Goal: Task Accomplishment & Management: Manage account settings

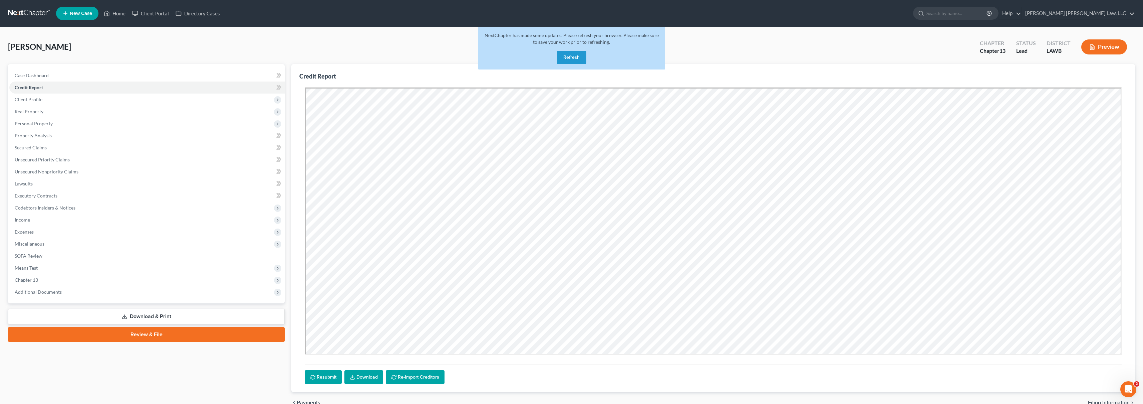
click at [34, 12] on link at bounding box center [29, 13] width 43 height 12
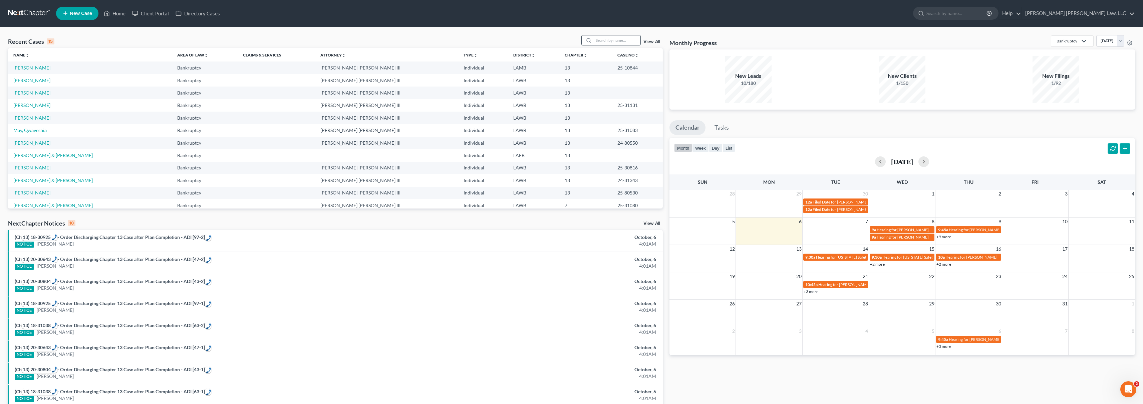
click at [618, 41] on input "search" at bounding box center [617, 40] width 47 height 10
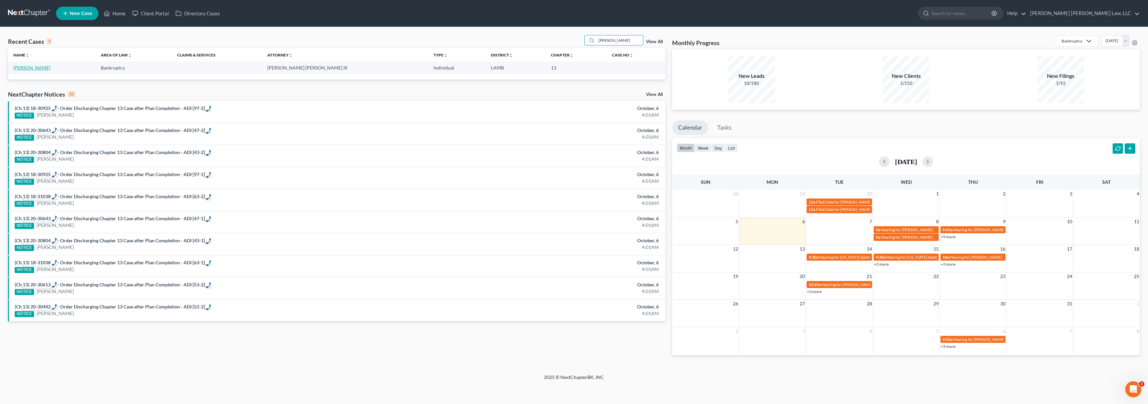
type input "williams, latoya"
click at [39, 69] on link "Williams, Latoya" at bounding box center [31, 68] width 37 height 6
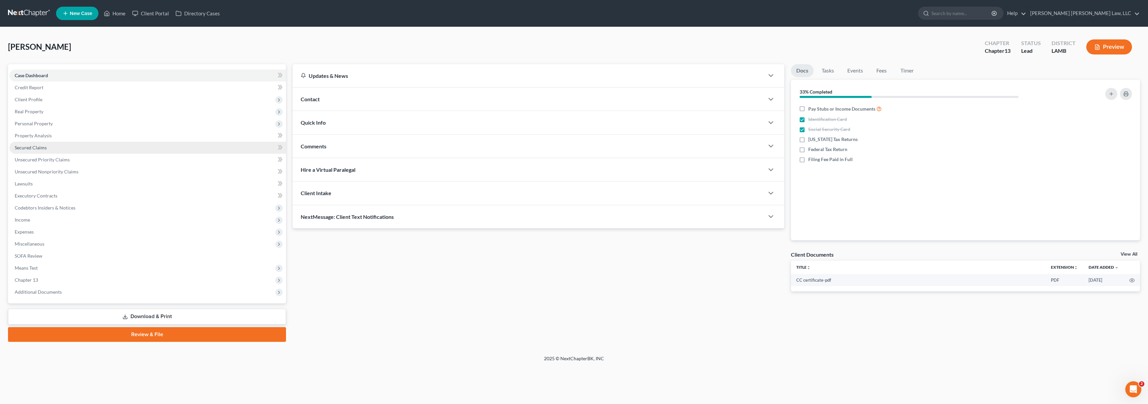
click at [40, 149] on span "Secured Claims" at bounding box center [31, 148] width 32 height 6
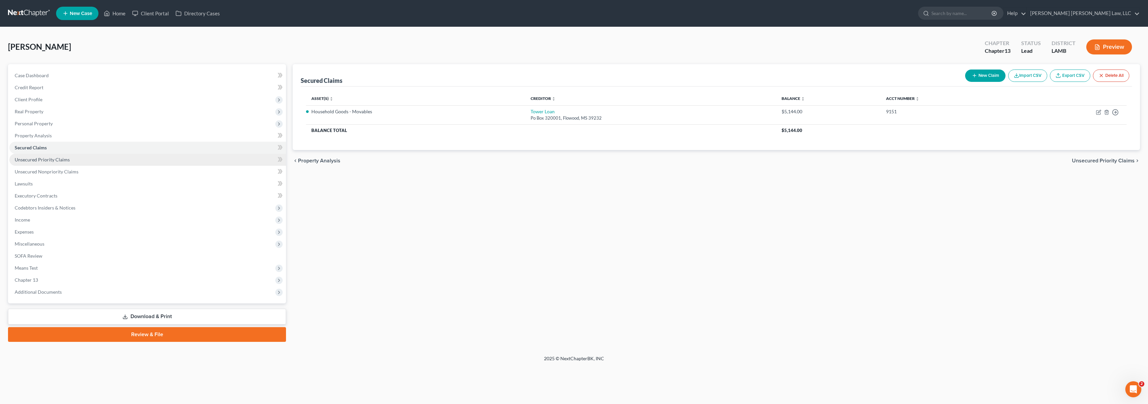
click at [86, 159] on link "Unsecured Priority Claims" at bounding box center [147, 160] width 277 height 12
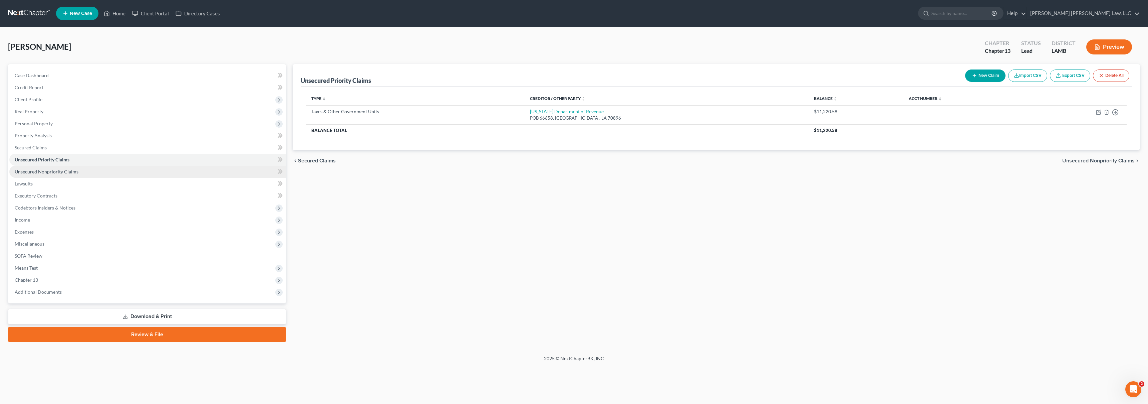
click at [119, 170] on link "Unsecured Nonpriority Claims" at bounding box center [147, 172] width 277 height 12
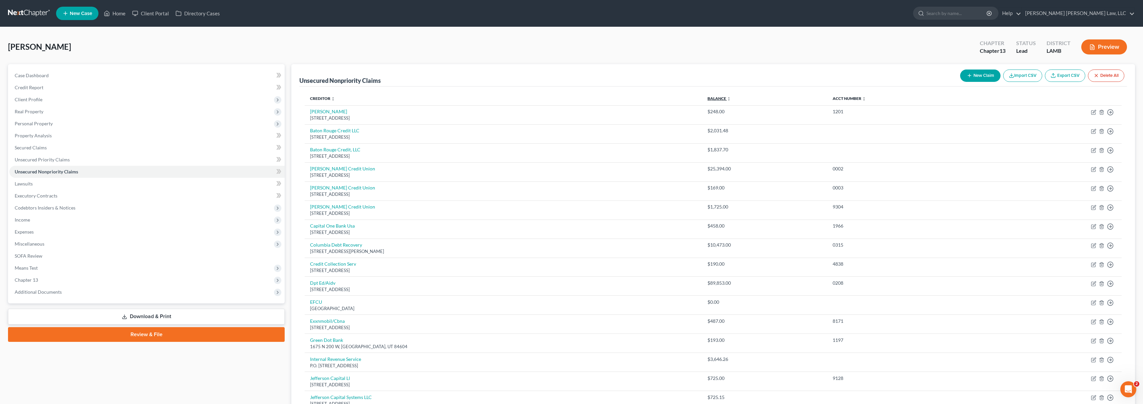
click at [715, 97] on link "Balance expand_more expand_less unfold_more" at bounding box center [719, 98] width 23 height 5
click at [715, 97] on link "Balance expand_more expand_less unfold_more" at bounding box center [720, 98] width 23 height 5
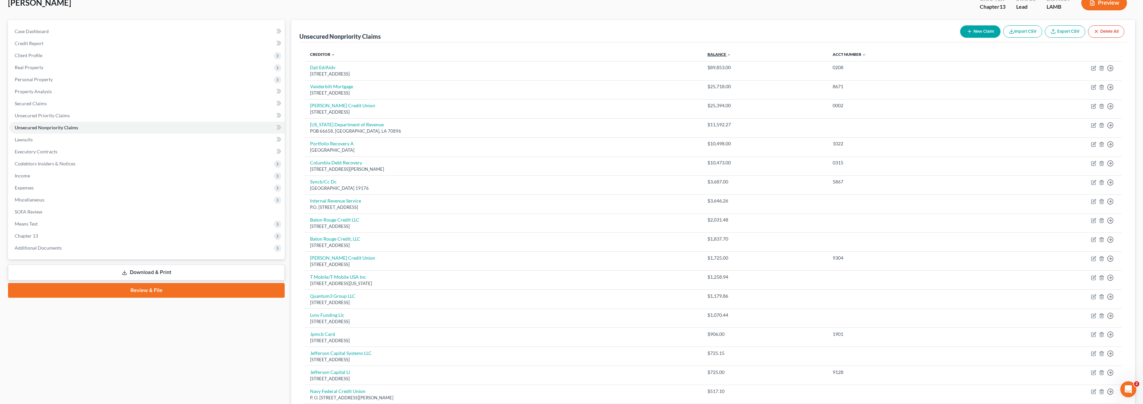
scroll to position [14, 0]
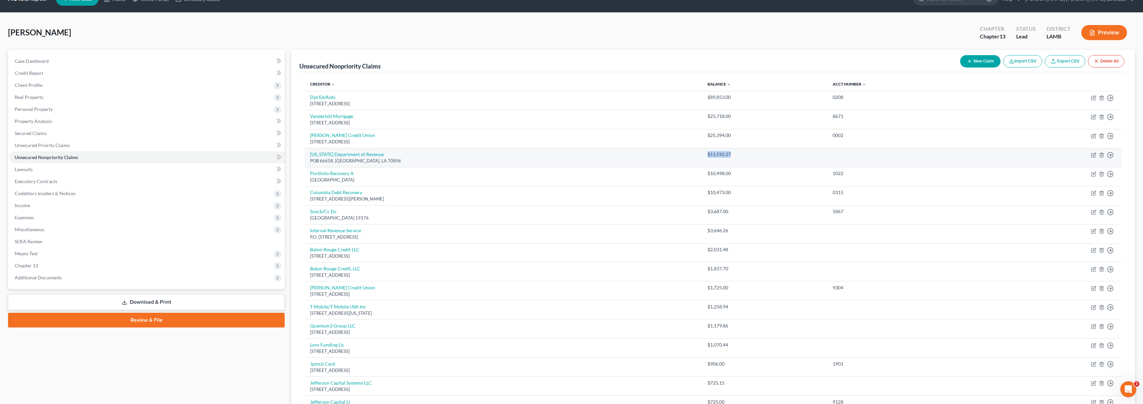
drag, startPoint x: 697, startPoint y: 156, endPoint x: 747, endPoint y: 153, distance: 49.8
click at [747, 153] on td "$11,592.27" at bounding box center [764, 157] width 125 height 19
click at [747, 153] on div "$11,592.27" at bounding box center [765, 154] width 115 height 7
click at [102, 145] on link "Unsecured Priority Claims" at bounding box center [146, 145] width 275 height 12
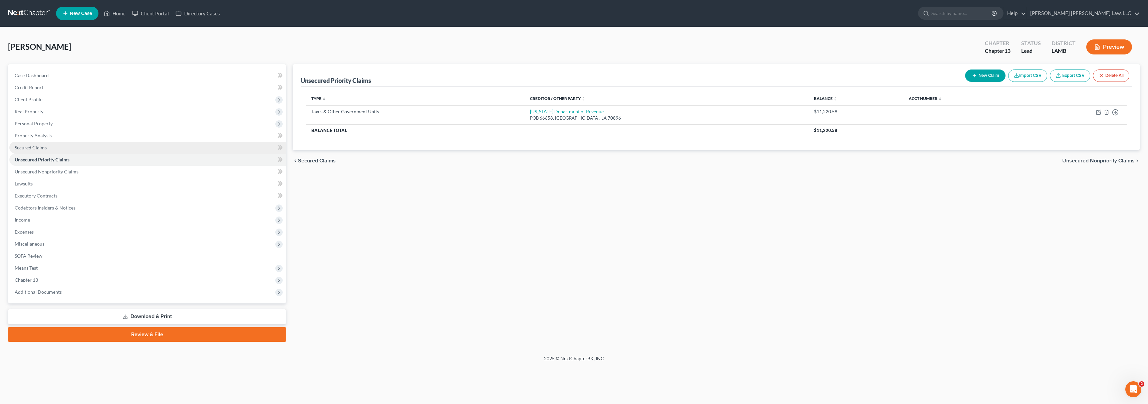
click at [111, 151] on link "Secured Claims" at bounding box center [147, 148] width 277 height 12
click at [109, 157] on link "Unsecured Priority Claims" at bounding box center [147, 160] width 277 height 12
click at [78, 169] on link "Unsecured Nonpriority Claims" at bounding box center [147, 172] width 277 height 12
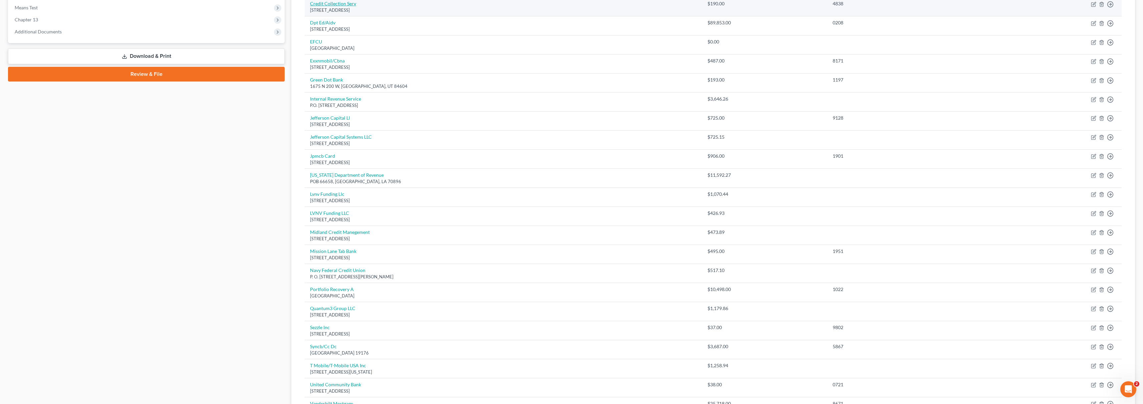
scroll to position [31, 0]
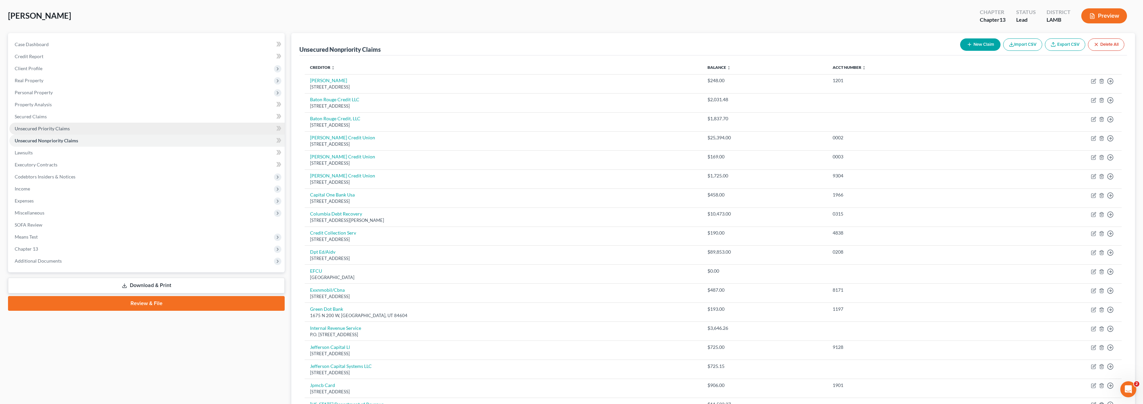
click at [48, 131] on span "Unsecured Priority Claims" at bounding box center [42, 129] width 55 height 6
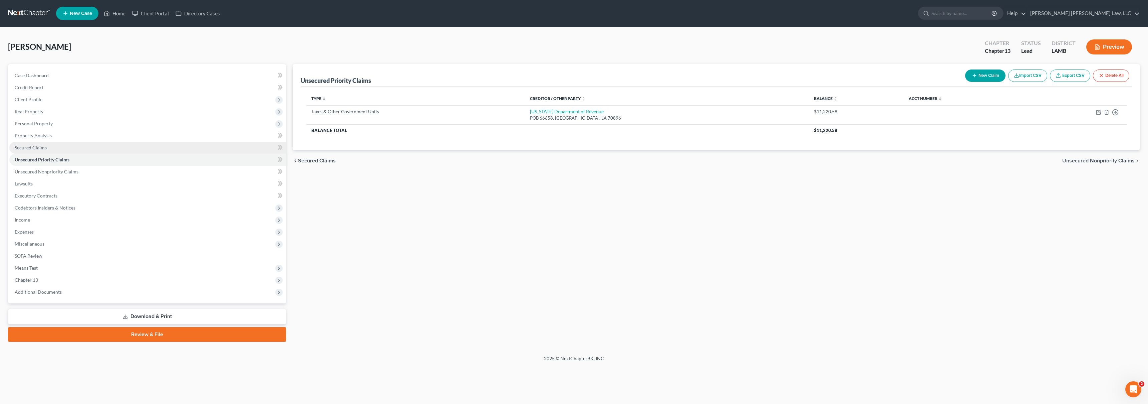
click at [56, 151] on link "Secured Claims" at bounding box center [147, 148] width 277 height 12
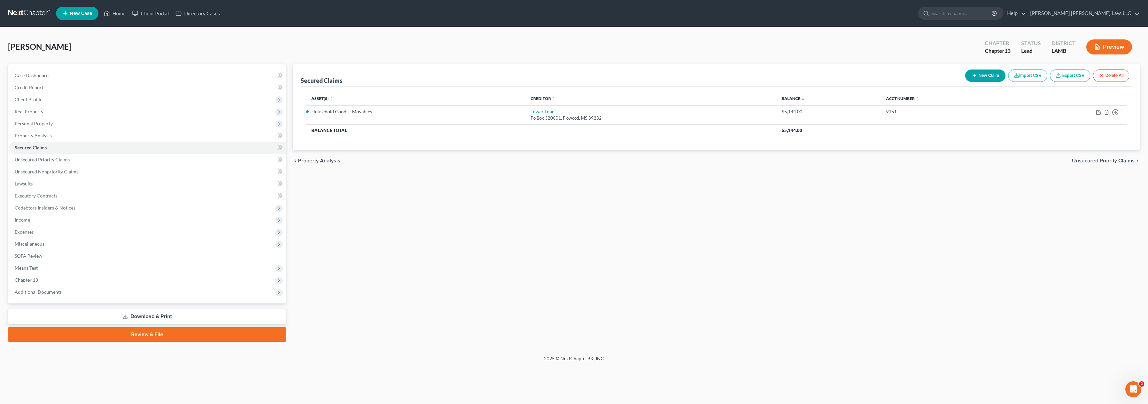
click at [597, 206] on div "Secured Claims New Claim Import CSV Export CSV Delete All Asset(s) expand_more …" at bounding box center [716, 202] width 854 height 277
click at [67, 164] on link "Unsecured Priority Claims" at bounding box center [147, 160] width 277 height 12
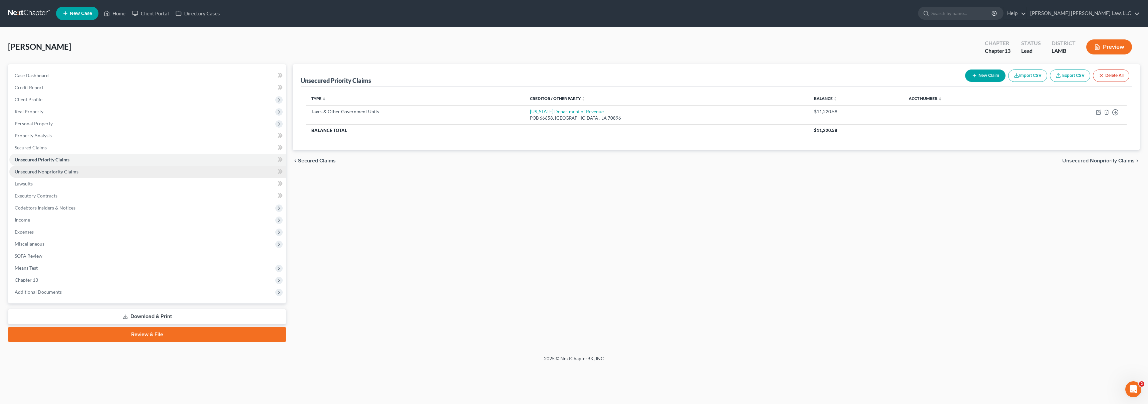
click at [73, 172] on span "Unsecured Nonpriority Claims" at bounding box center [47, 172] width 64 height 6
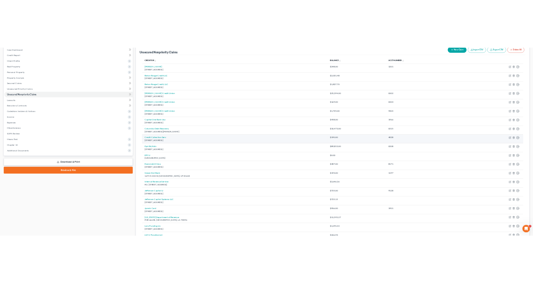
scroll to position [63, 0]
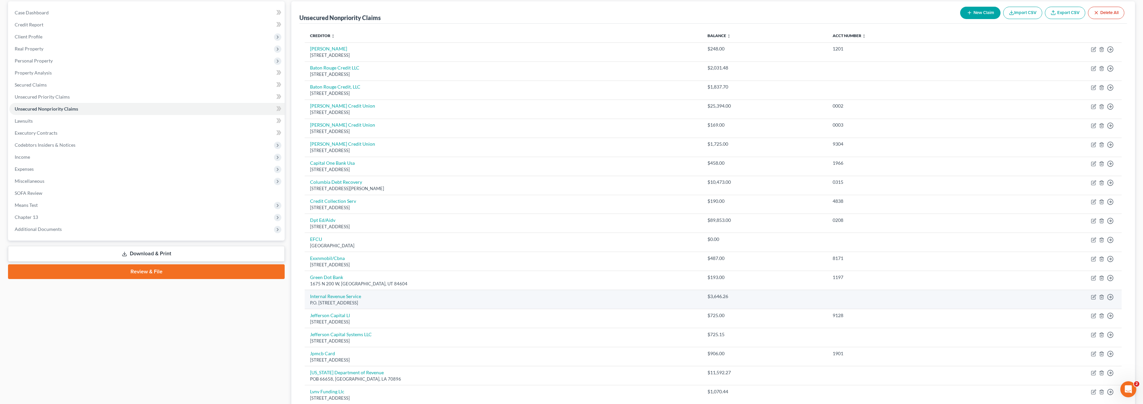
click at [1013, 297] on td "Move to D Move to E Move to G Move to Notice Only" at bounding box center [1056, 299] width 133 height 19
click at [1015, 297] on td "Move to D Move to E Move to G Move to Notice Only" at bounding box center [1056, 299] width 133 height 19
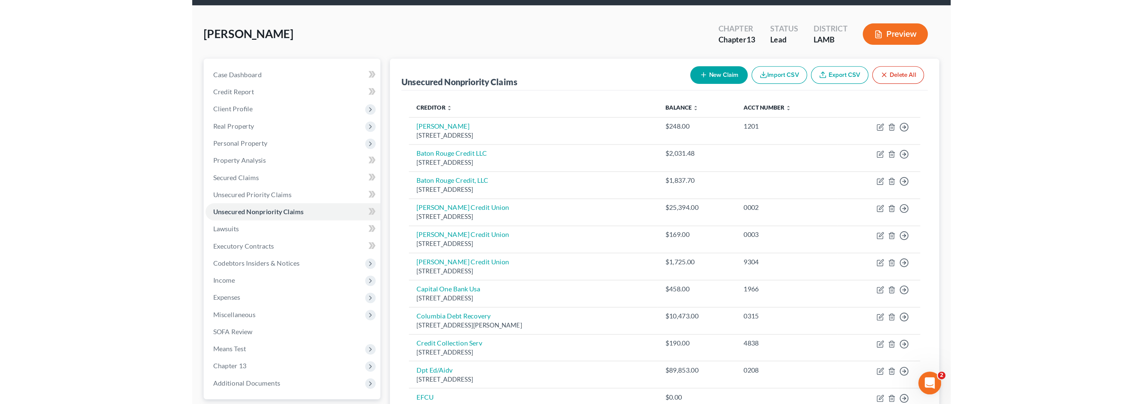
scroll to position [23, 0]
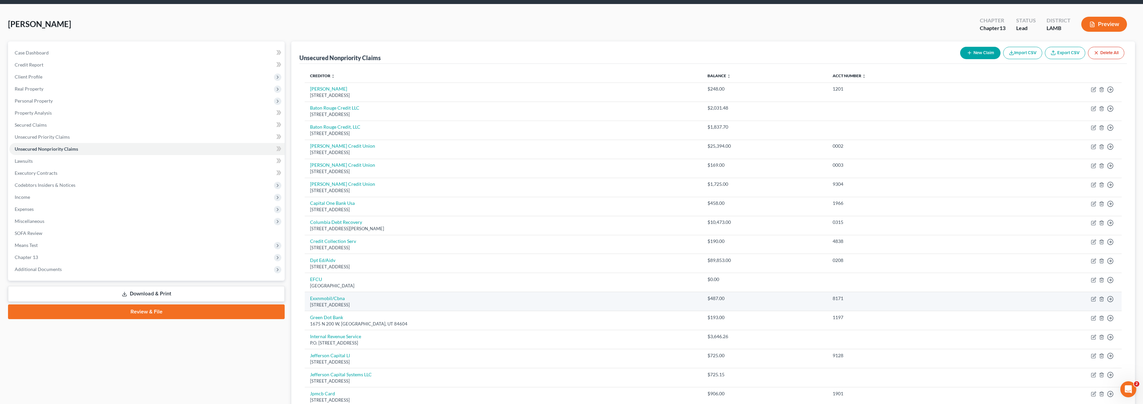
click at [566, 293] on td "Exxnmobil/Cbna Po Box 6497, Sioux Falls, SD 57117" at bounding box center [504, 301] width 398 height 19
click at [567, 293] on td "Exxnmobil/Cbna Po Box 6497, Sioux Falls, SD 57117" at bounding box center [504, 301] width 398 height 19
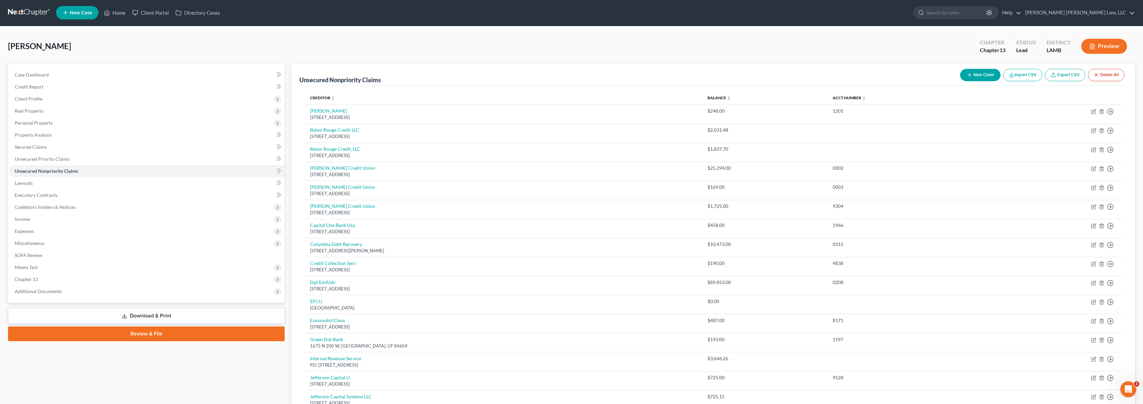
scroll to position [0, 0]
click at [33, 14] on link at bounding box center [29, 13] width 43 height 12
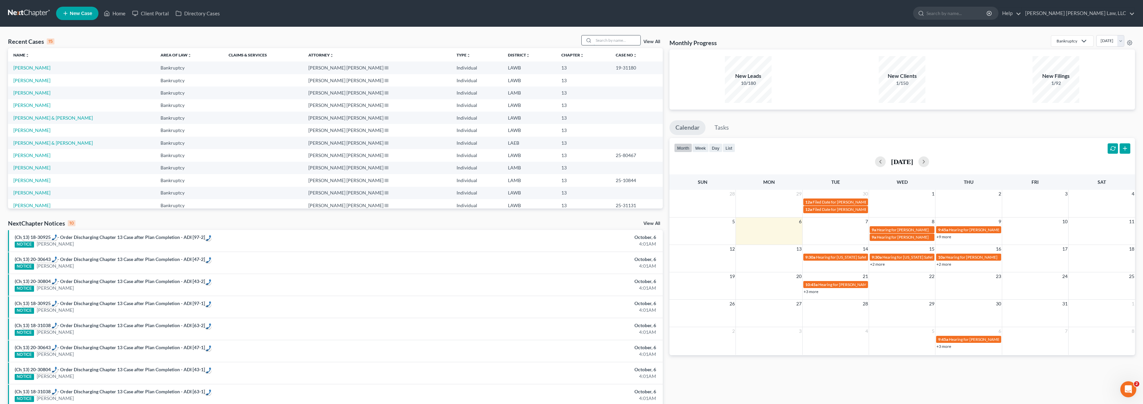
click at [618, 41] on input "search" at bounding box center [617, 40] width 47 height 10
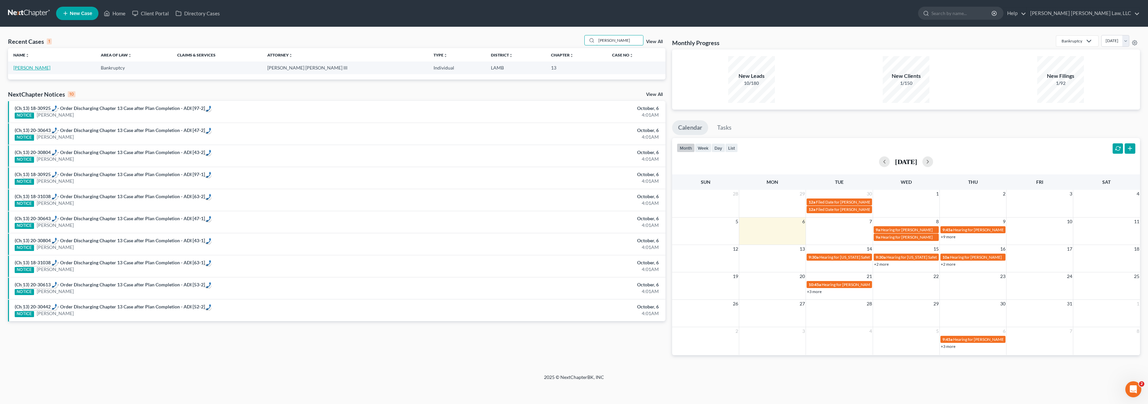
type input "Ashford, cynthia"
click at [40, 69] on link "Ashford, Cynthia" at bounding box center [31, 68] width 37 height 6
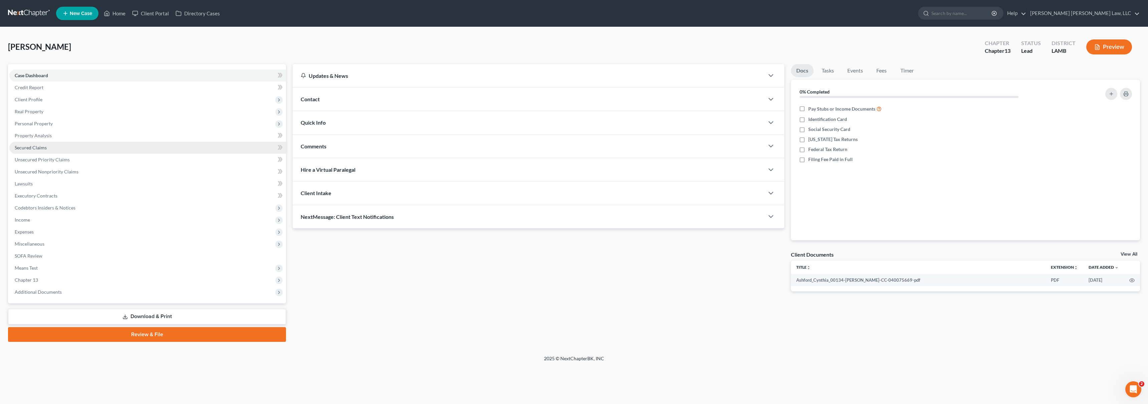
click at [41, 146] on span "Secured Claims" at bounding box center [31, 148] width 32 height 6
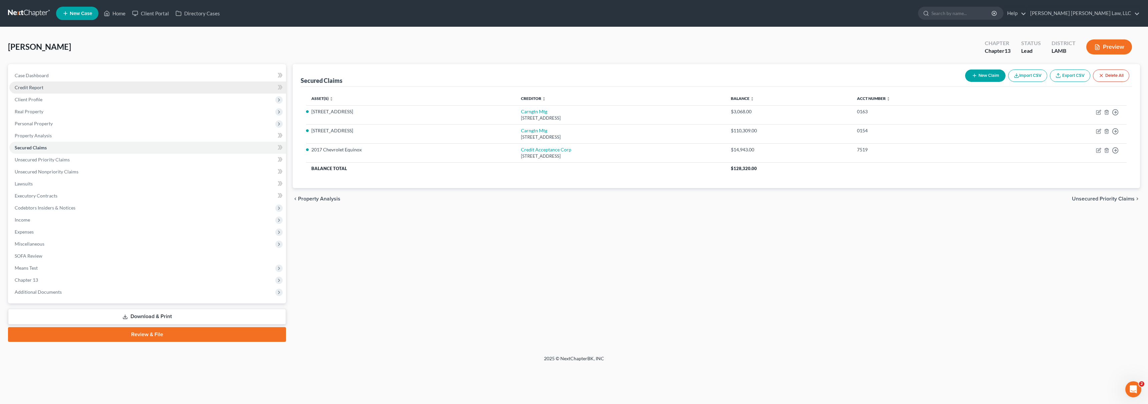
click at [41, 88] on span "Credit Report" at bounding box center [29, 87] width 29 height 6
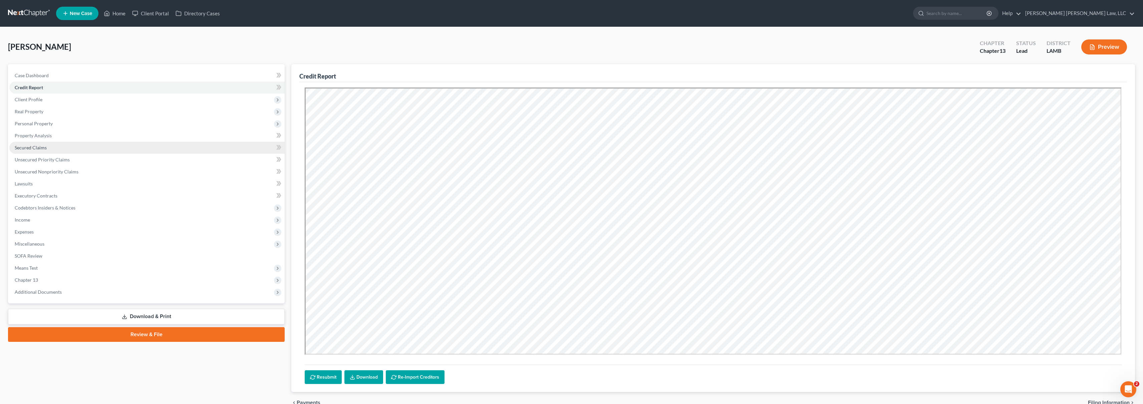
click at [40, 146] on span "Secured Claims" at bounding box center [31, 148] width 32 height 6
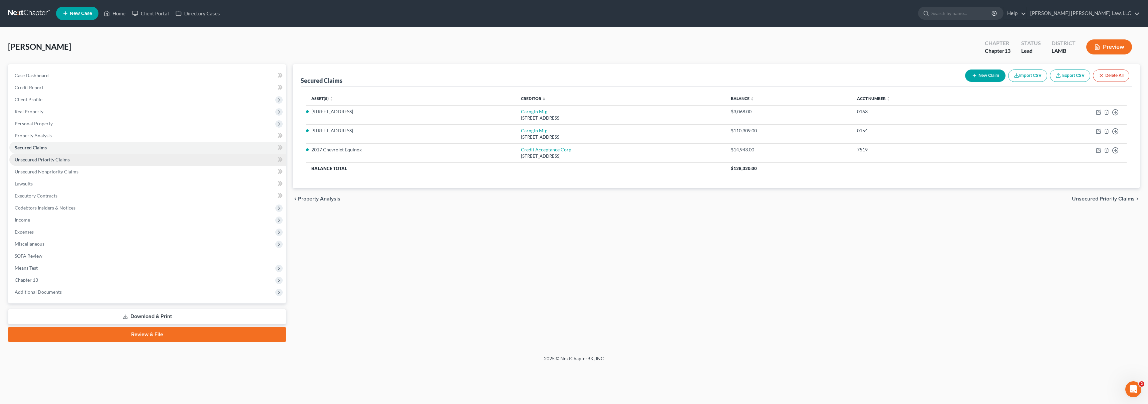
click at [90, 158] on link "Unsecured Priority Claims" at bounding box center [147, 160] width 277 height 12
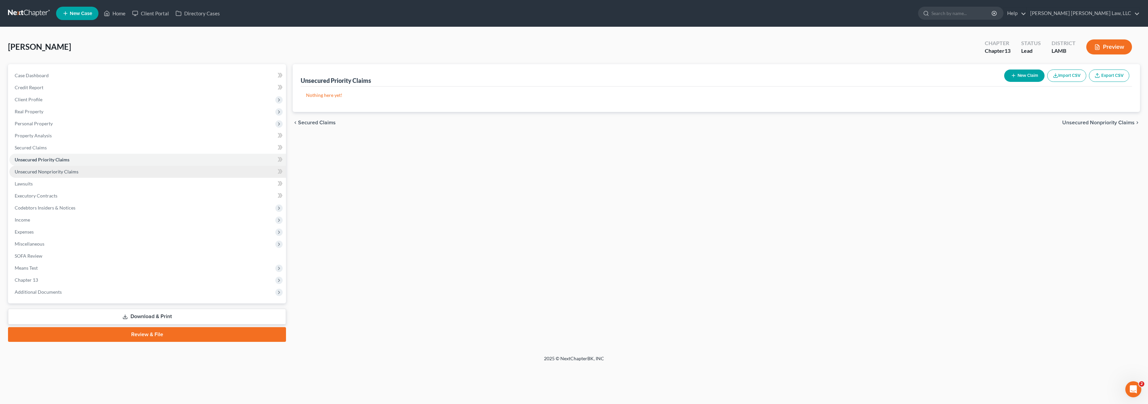
click at [97, 172] on link "Unsecured Nonpriority Claims" at bounding box center [147, 172] width 277 height 12
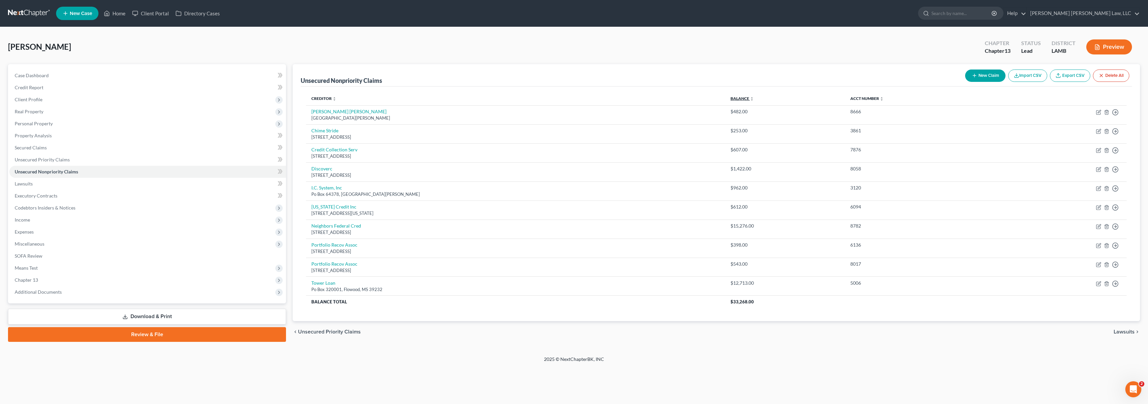
click at [731, 100] on link "Balance expand_more expand_less unfold_more" at bounding box center [742, 98] width 23 height 5
click at [731, 99] on link "Balance expand_more expand_less unfold_more" at bounding box center [742, 98] width 23 height 5
click at [732, 99] on link "Balance expand_more expand_less unfold_more" at bounding box center [743, 98] width 23 height 5
click at [21, 14] on link at bounding box center [29, 13] width 43 height 12
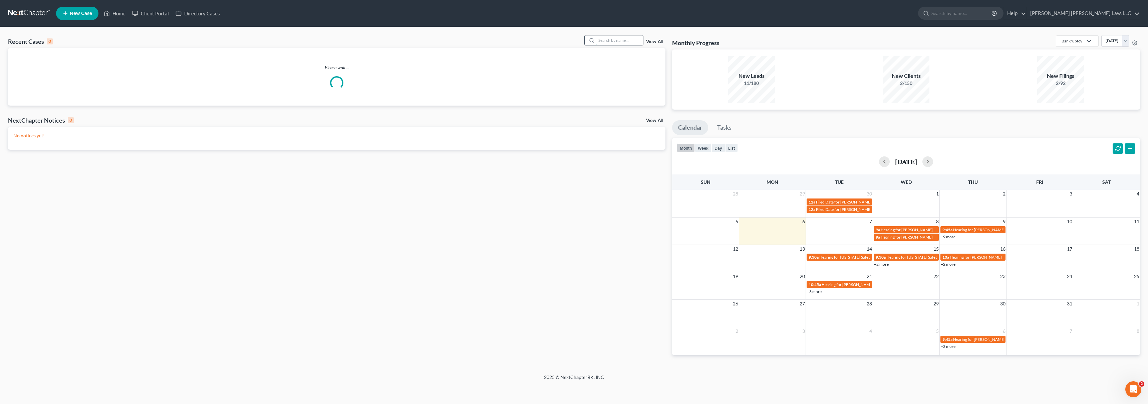
click at [612, 39] on input "search" at bounding box center [620, 40] width 47 height 10
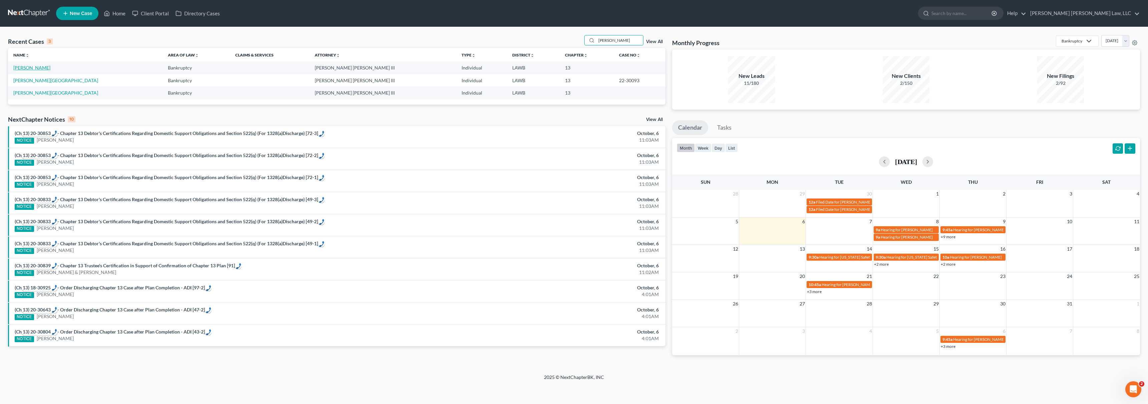
type input "anderson, nicole"
click at [43, 68] on link "Anderson, Nicole" at bounding box center [31, 68] width 37 height 6
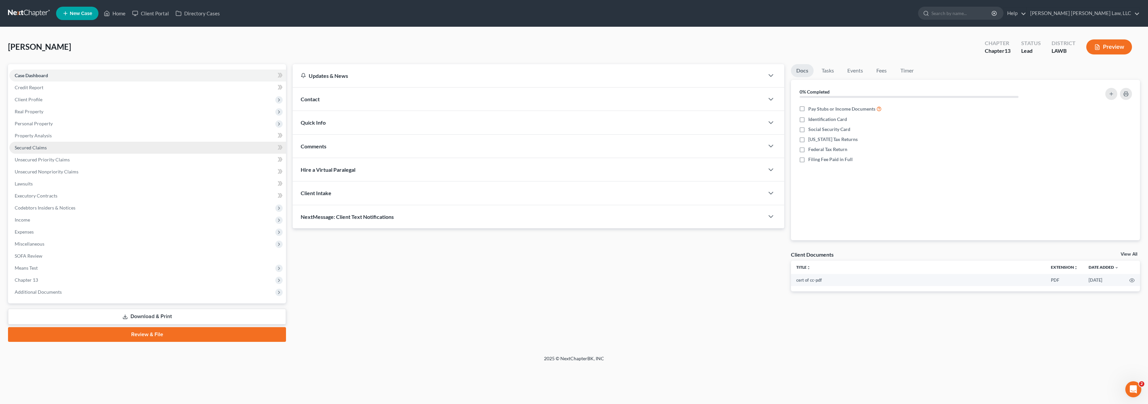
click at [79, 147] on link "Secured Claims" at bounding box center [147, 148] width 277 height 12
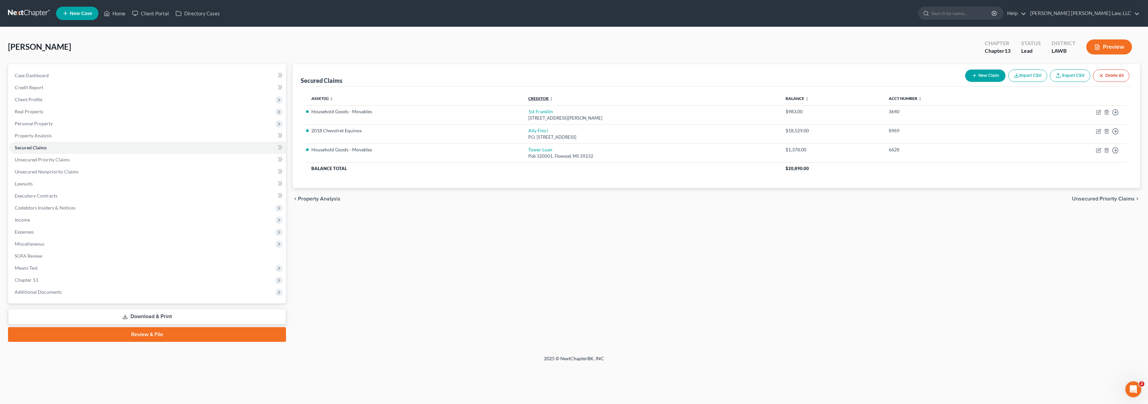
click at [529, 96] on link "Creditor expand_more expand_less unfold_more" at bounding box center [540, 98] width 25 height 5
click at [809, 96] on link "Balance expand_more expand_less unfold_more" at bounding box center [797, 98] width 23 height 5
click at [810, 96] on link "Balance expand_more expand_less unfold_more" at bounding box center [798, 98] width 23 height 5
click at [43, 87] on span "Credit Report" at bounding box center [29, 87] width 29 height 6
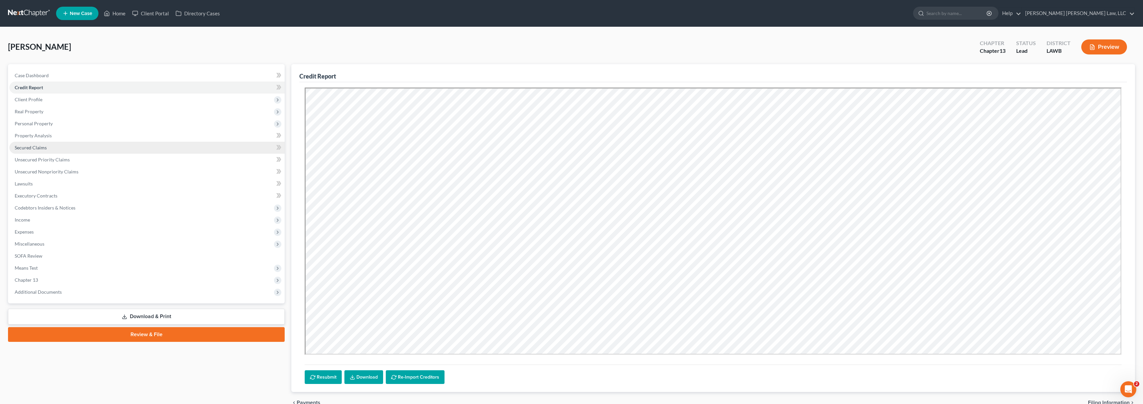
click at [89, 145] on link "Secured Claims" at bounding box center [146, 148] width 275 height 12
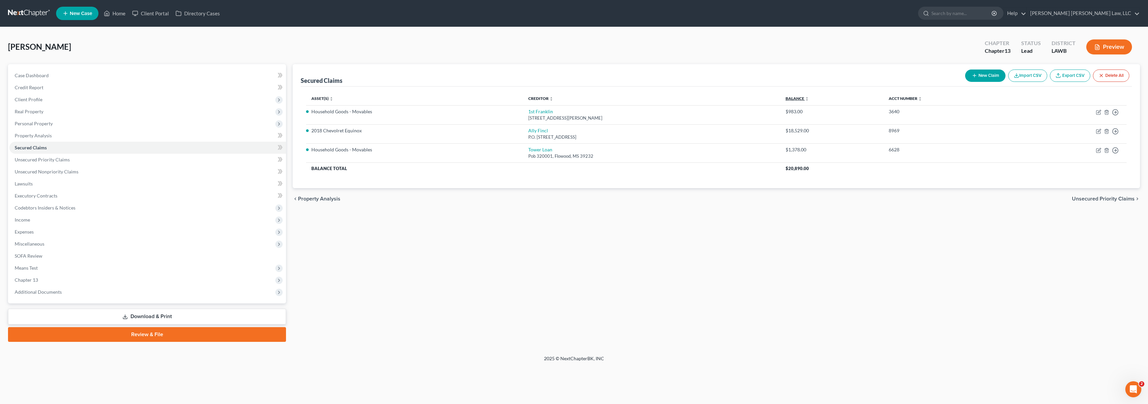
click at [809, 99] on link "Balance expand_more expand_less unfold_more" at bounding box center [797, 98] width 23 height 5
click at [87, 159] on link "Unsecured Priority Claims" at bounding box center [147, 160] width 277 height 12
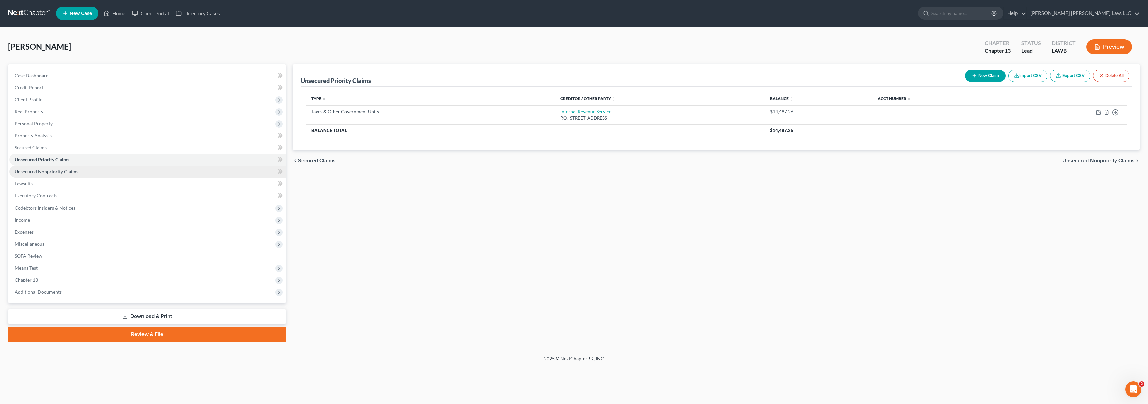
click at [90, 171] on link "Unsecured Nonpriority Claims" at bounding box center [147, 172] width 277 height 12
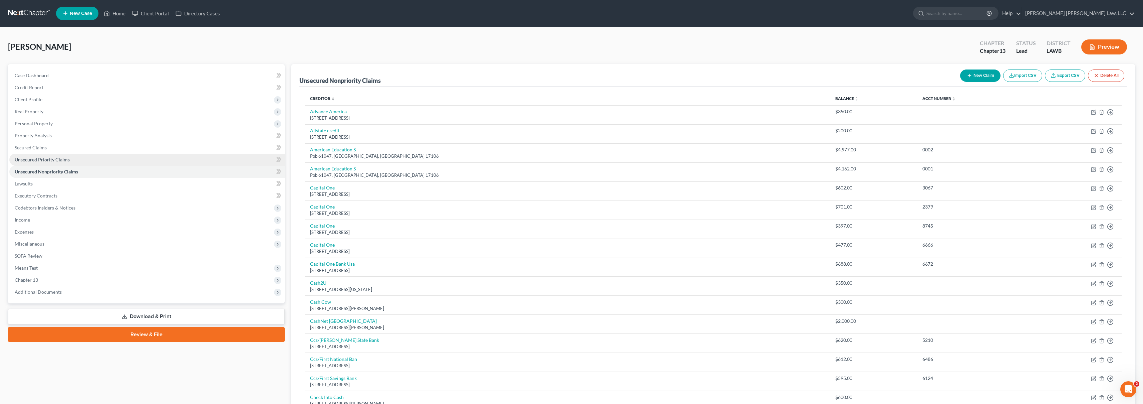
click at [98, 158] on link "Unsecured Priority Claims" at bounding box center [146, 160] width 275 height 12
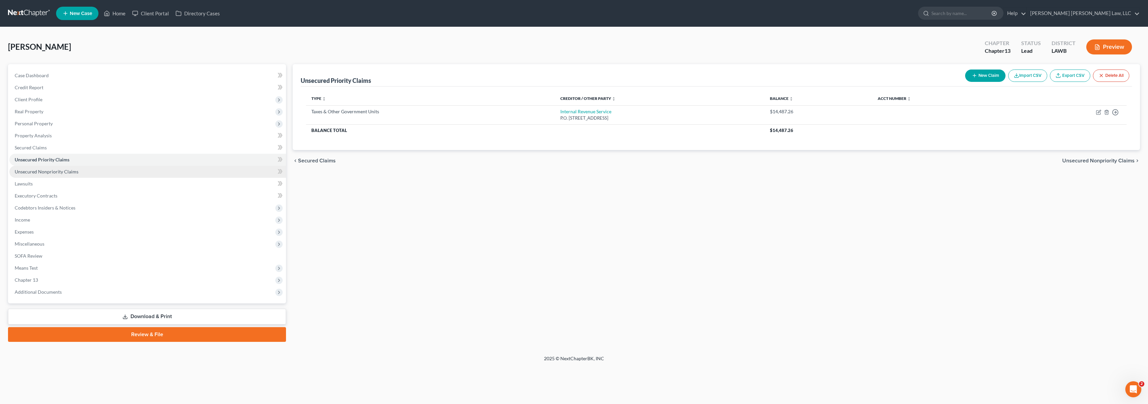
click at [134, 173] on link "Unsecured Nonpriority Claims" at bounding box center [147, 172] width 277 height 12
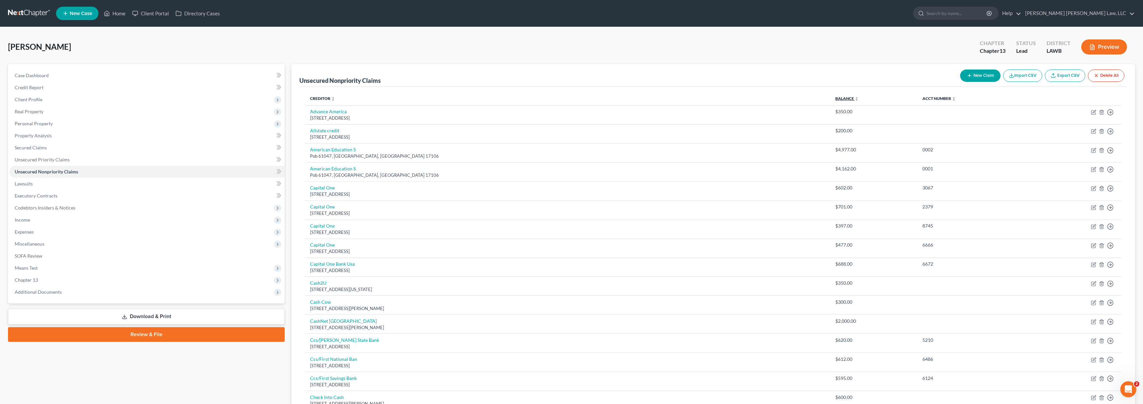
click at [836, 97] on link "Balance expand_more expand_less unfold_more" at bounding box center [847, 98] width 23 height 5
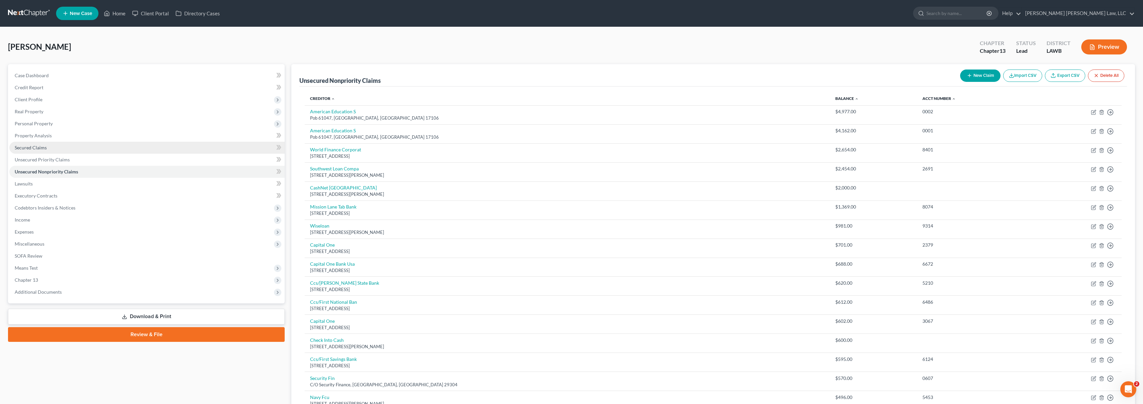
click at [57, 149] on link "Secured Claims" at bounding box center [146, 148] width 275 height 12
